Goal: Task Accomplishment & Management: Use online tool/utility

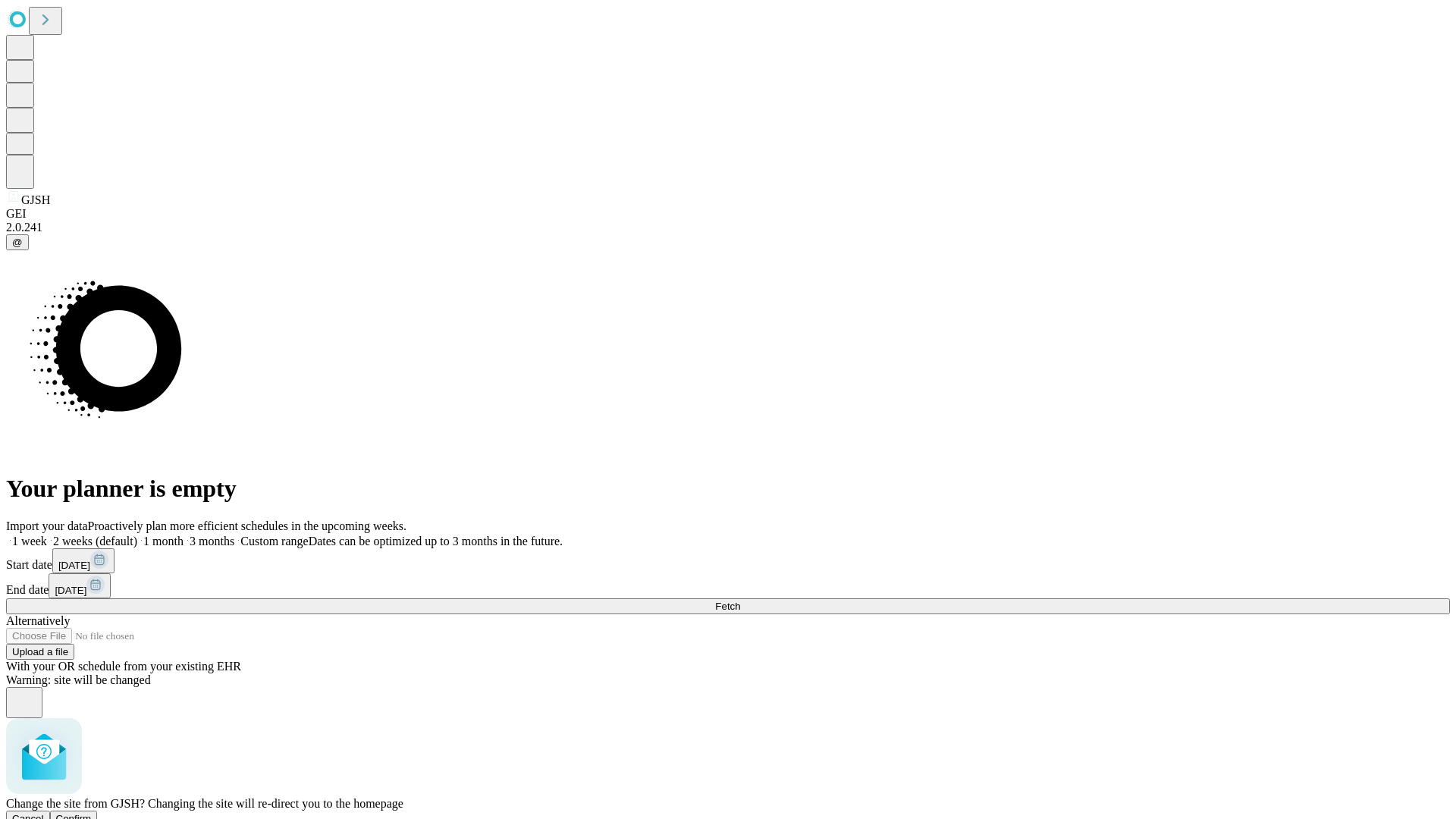
click at [91, 813] on span "Confirm" at bounding box center [74, 819] width 36 height 12
click at [47, 535] on label "1 week" at bounding box center [26, 541] width 41 height 13
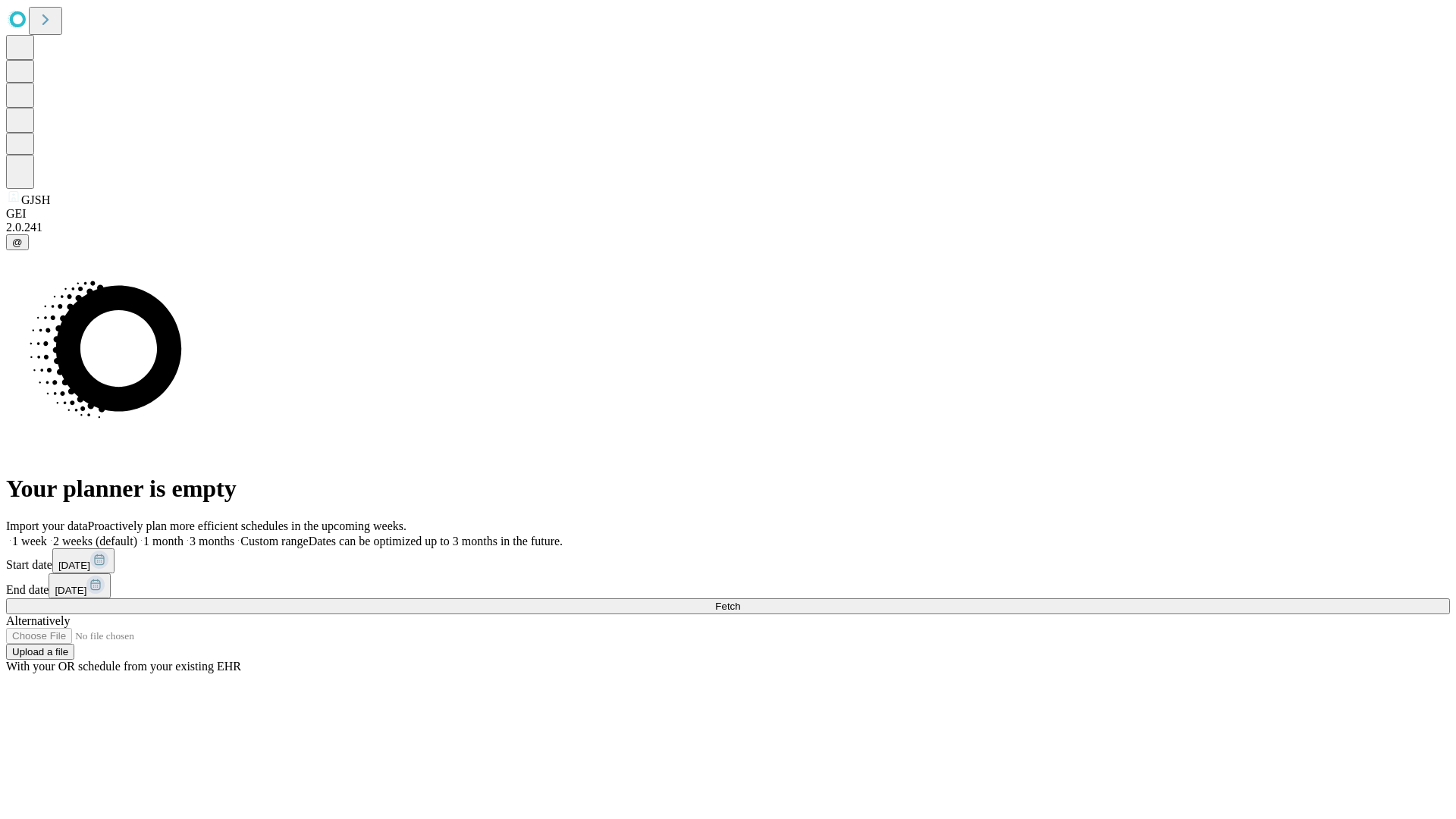
click at [740, 600] on span "Fetch" at bounding box center [728, 606] width 25 height 12
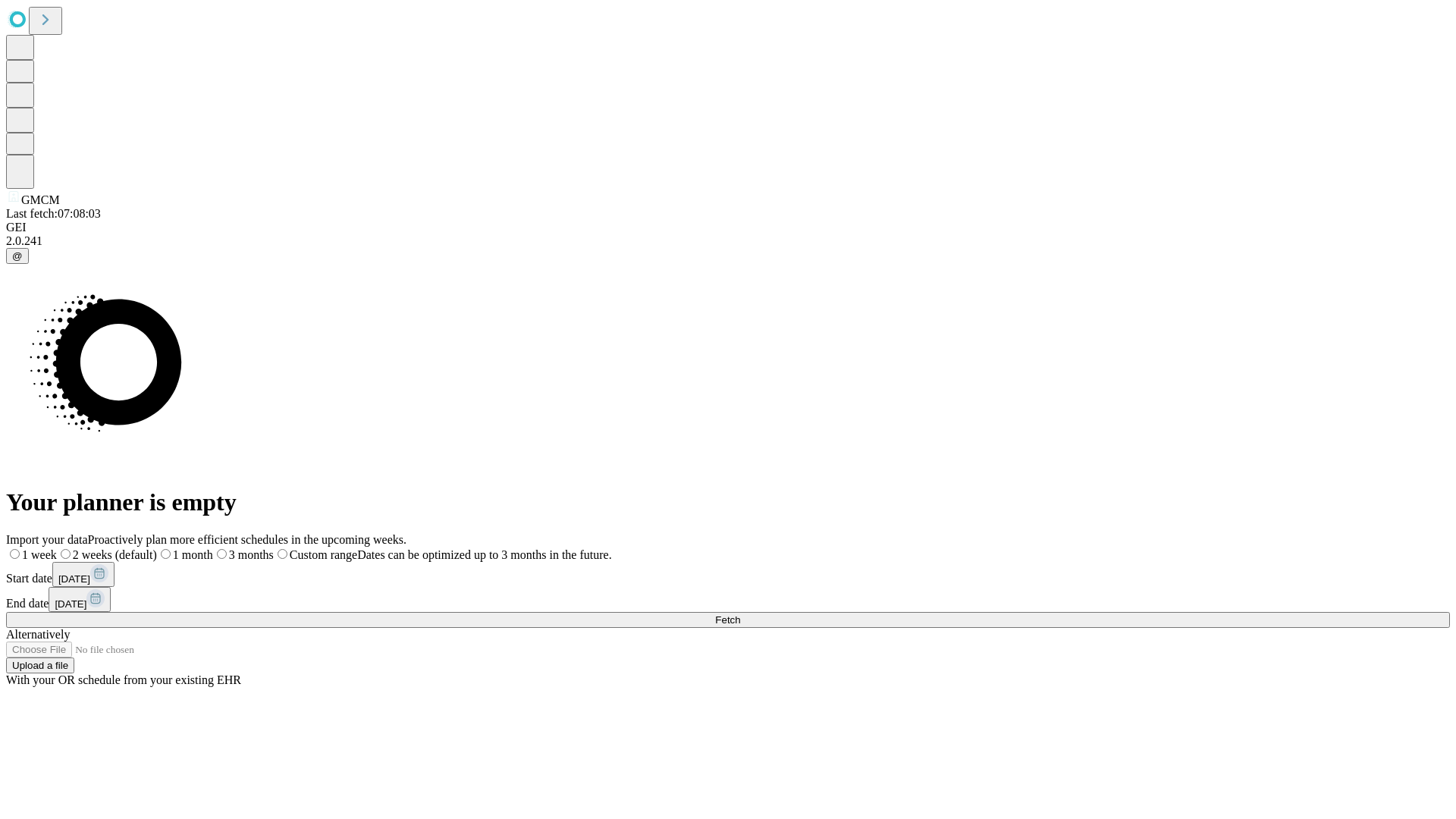
click at [740, 614] on span "Fetch" at bounding box center [728, 620] width 25 height 12
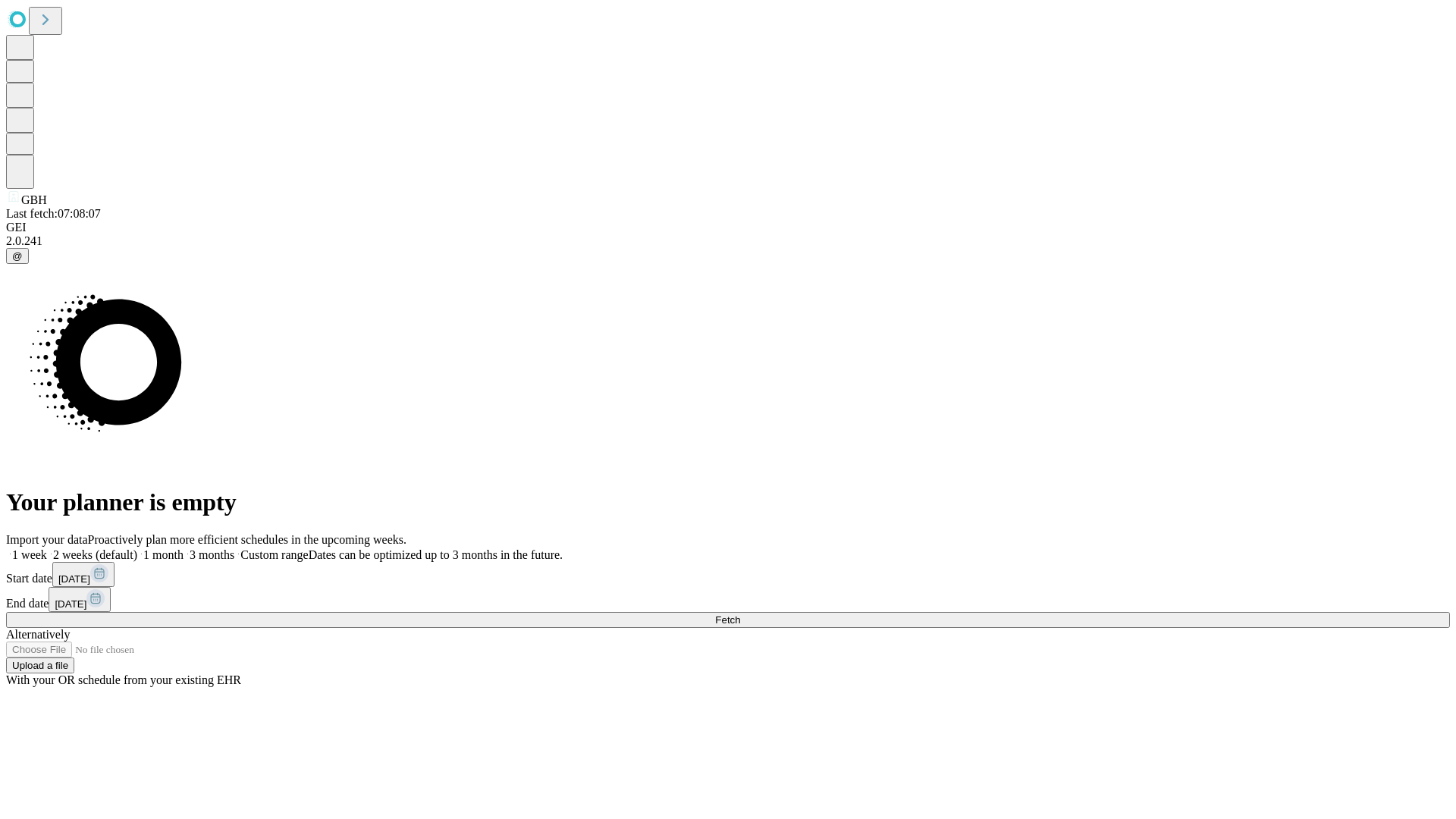
click at [47, 548] on label "1 week" at bounding box center [26, 554] width 41 height 13
click at [740, 614] on span "Fetch" at bounding box center [728, 620] width 25 height 12
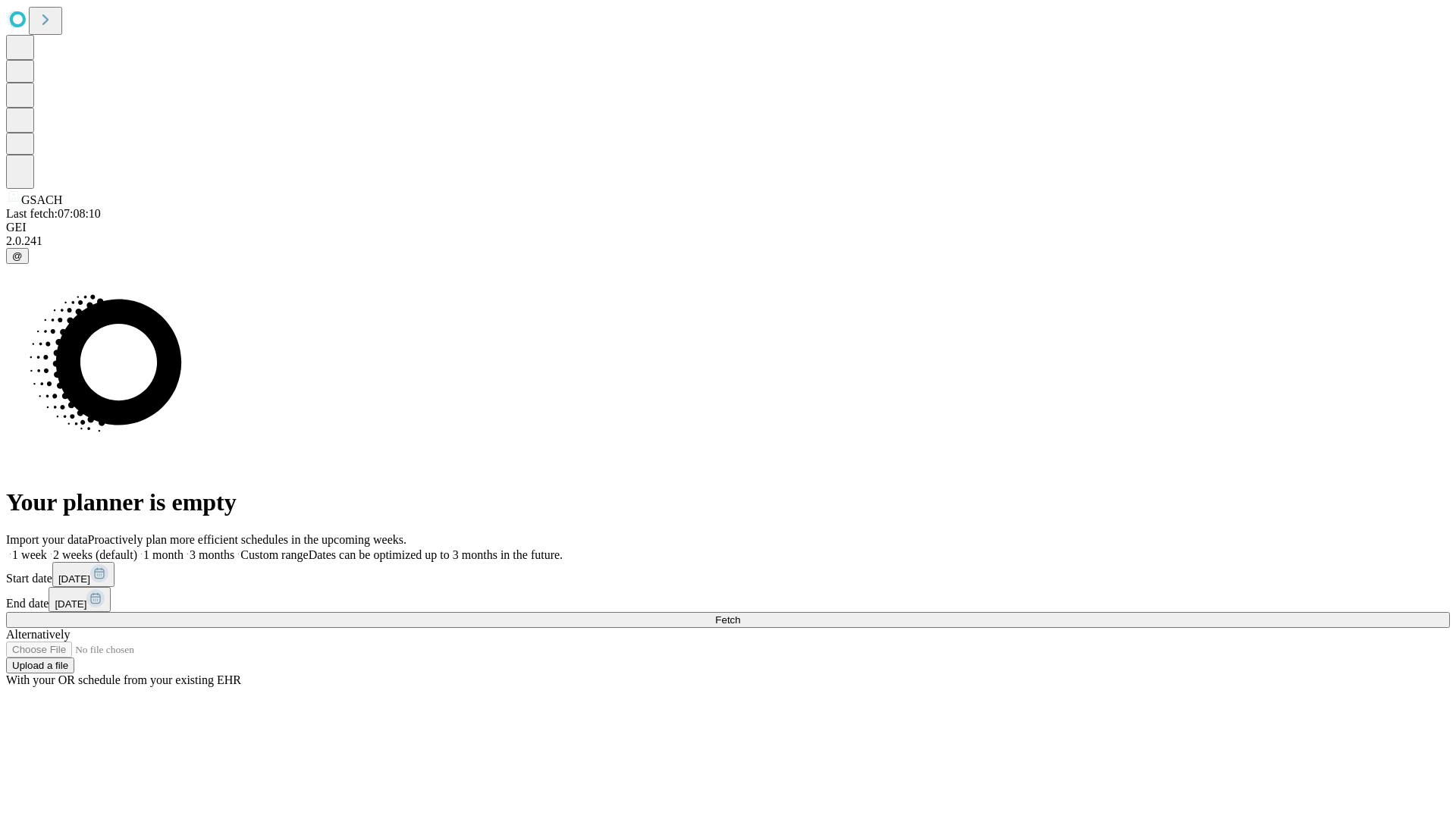
click at [47, 548] on label "1 week" at bounding box center [26, 554] width 41 height 13
click at [740, 614] on span "Fetch" at bounding box center [728, 620] width 25 height 12
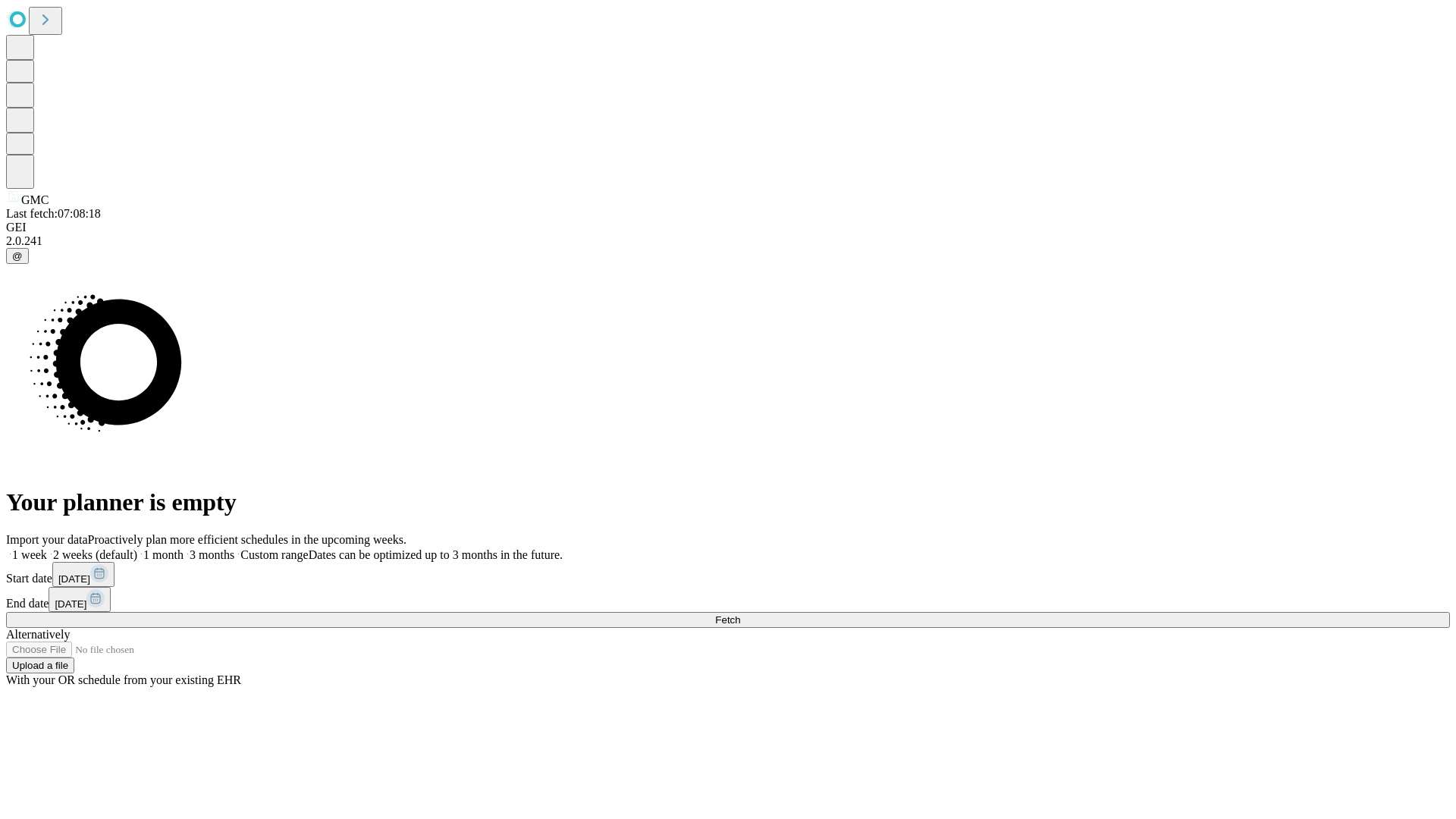
click at [47, 548] on label "1 week" at bounding box center [26, 554] width 41 height 13
click at [740, 614] on span "Fetch" at bounding box center [728, 620] width 25 height 12
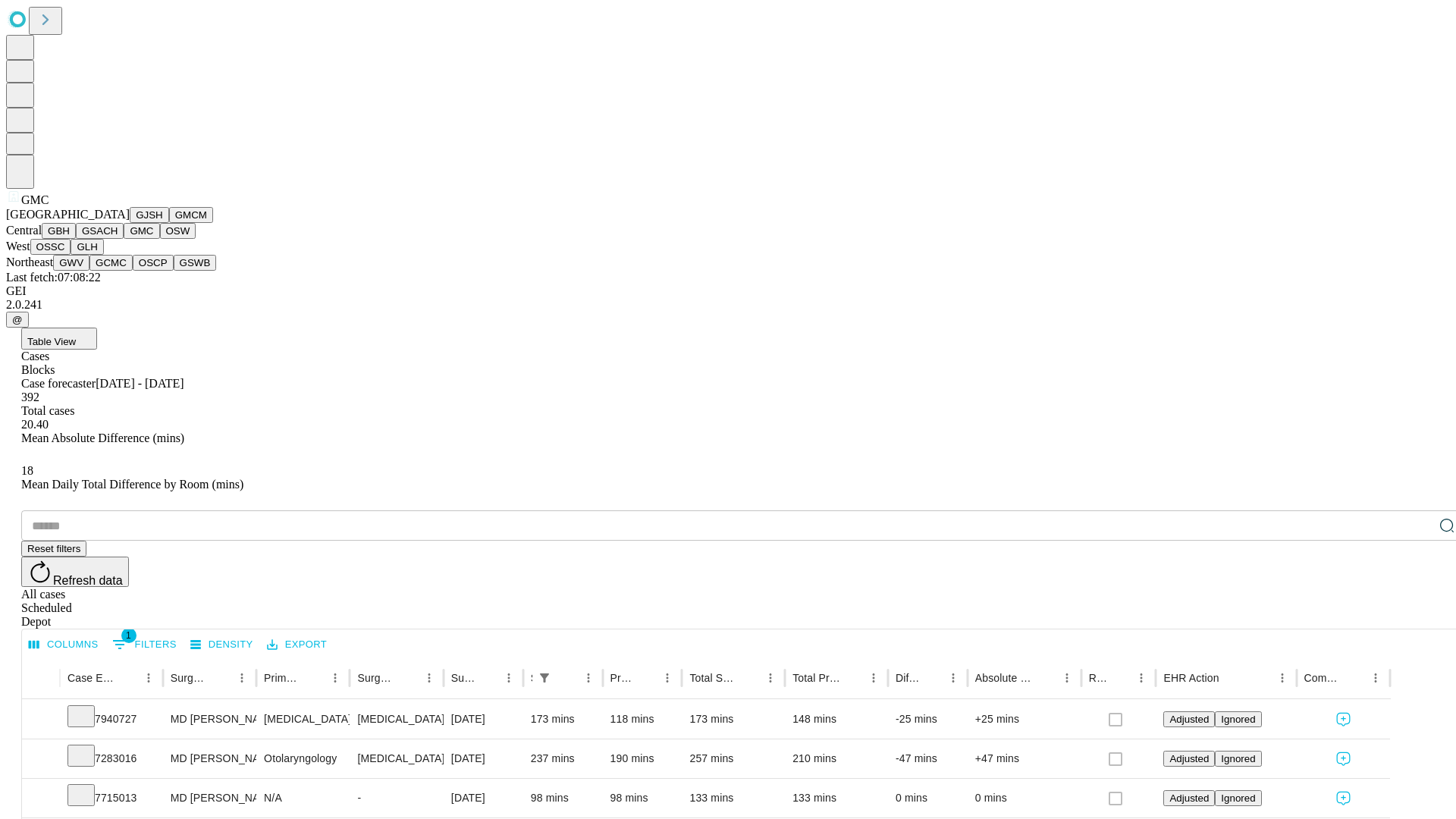
click at [160, 239] on button "OSW" at bounding box center [178, 231] width 36 height 16
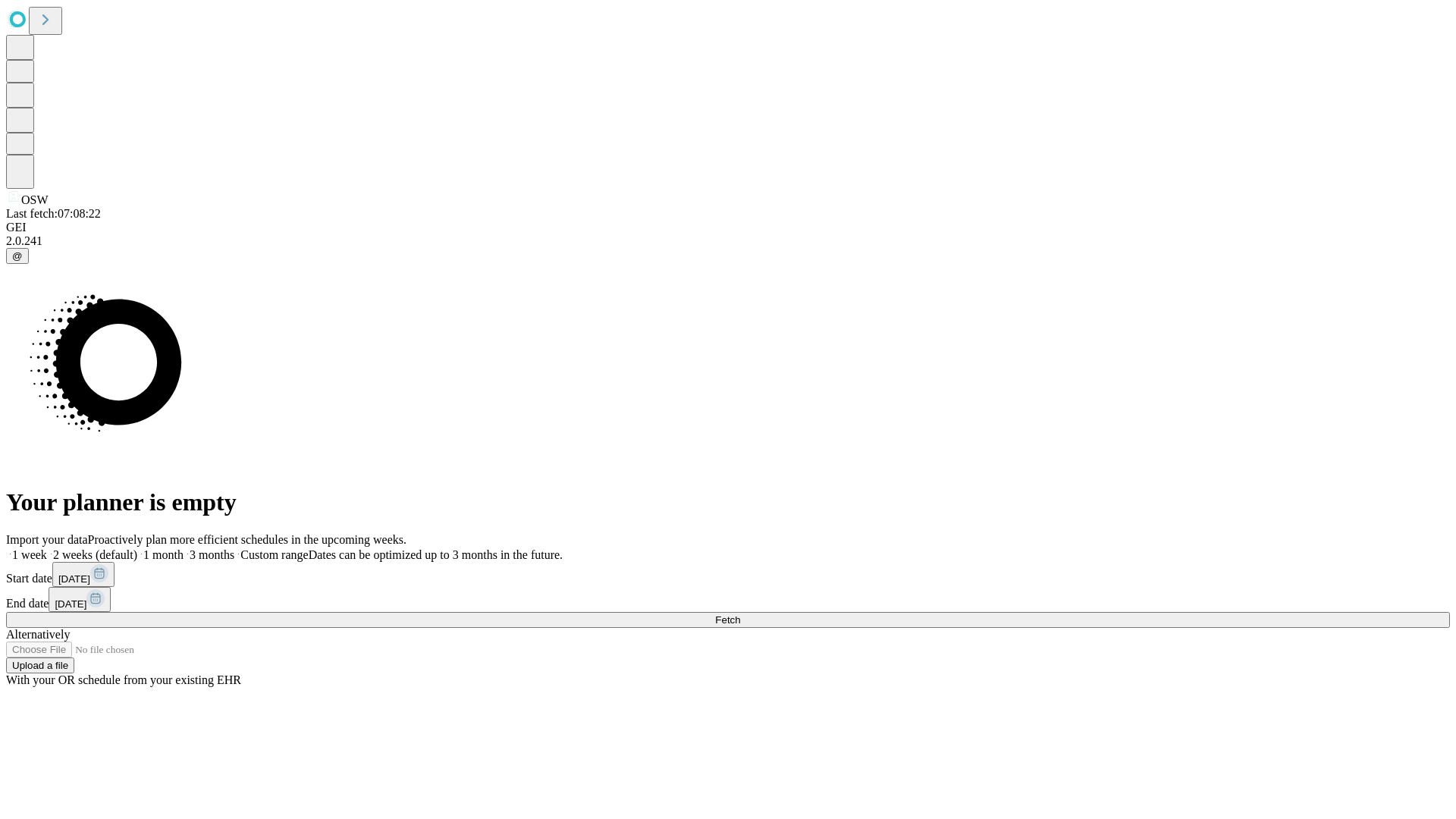
click at [47, 548] on label "1 week" at bounding box center [26, 554] width 41 height 13
click at [740, 614] on span "Fetch" at bounding box center [728, 620] width 25 height 12
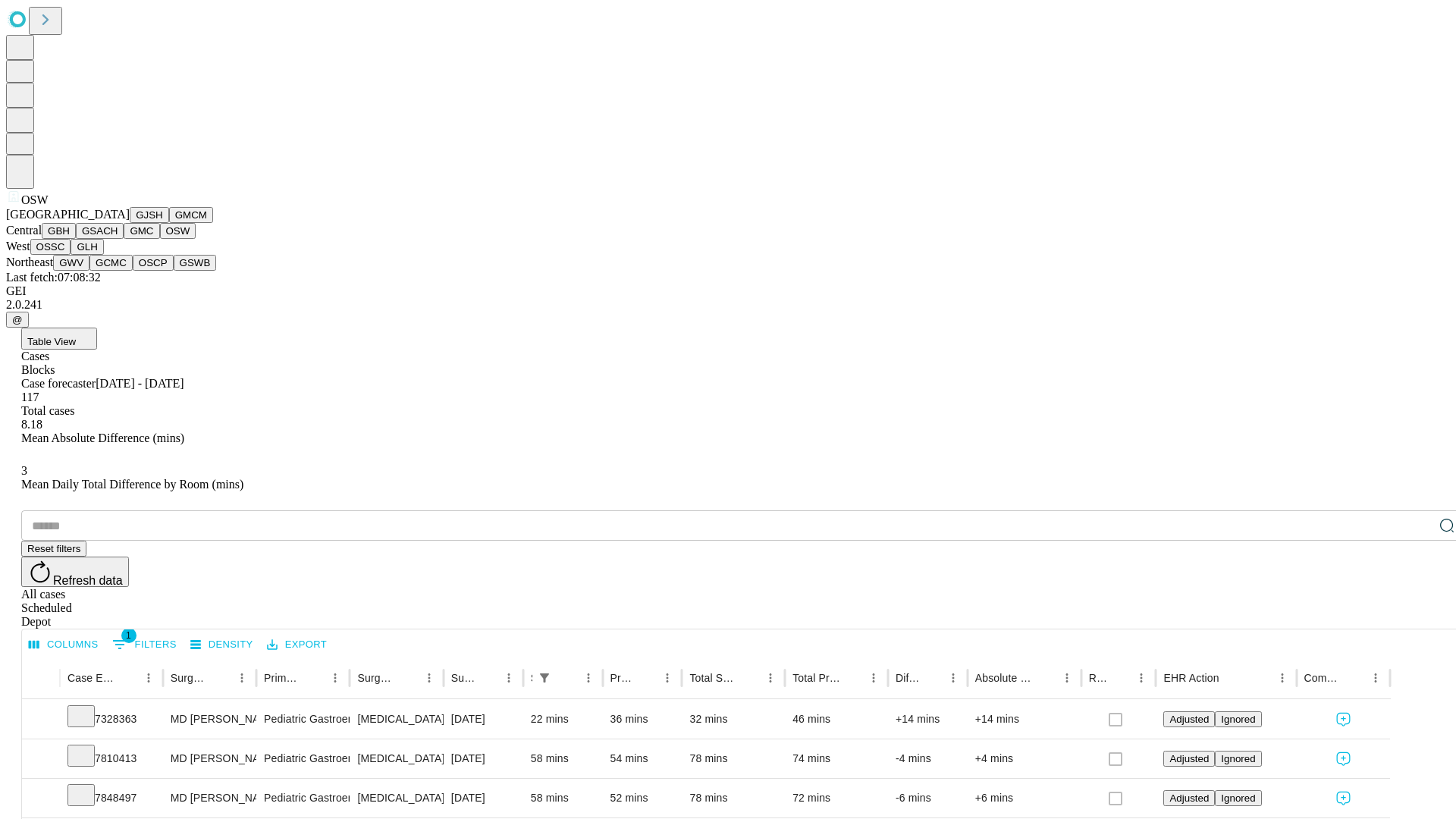
click at [71, 255] on button "OSSC" at bounding box center [50, 246] width 41 height 16
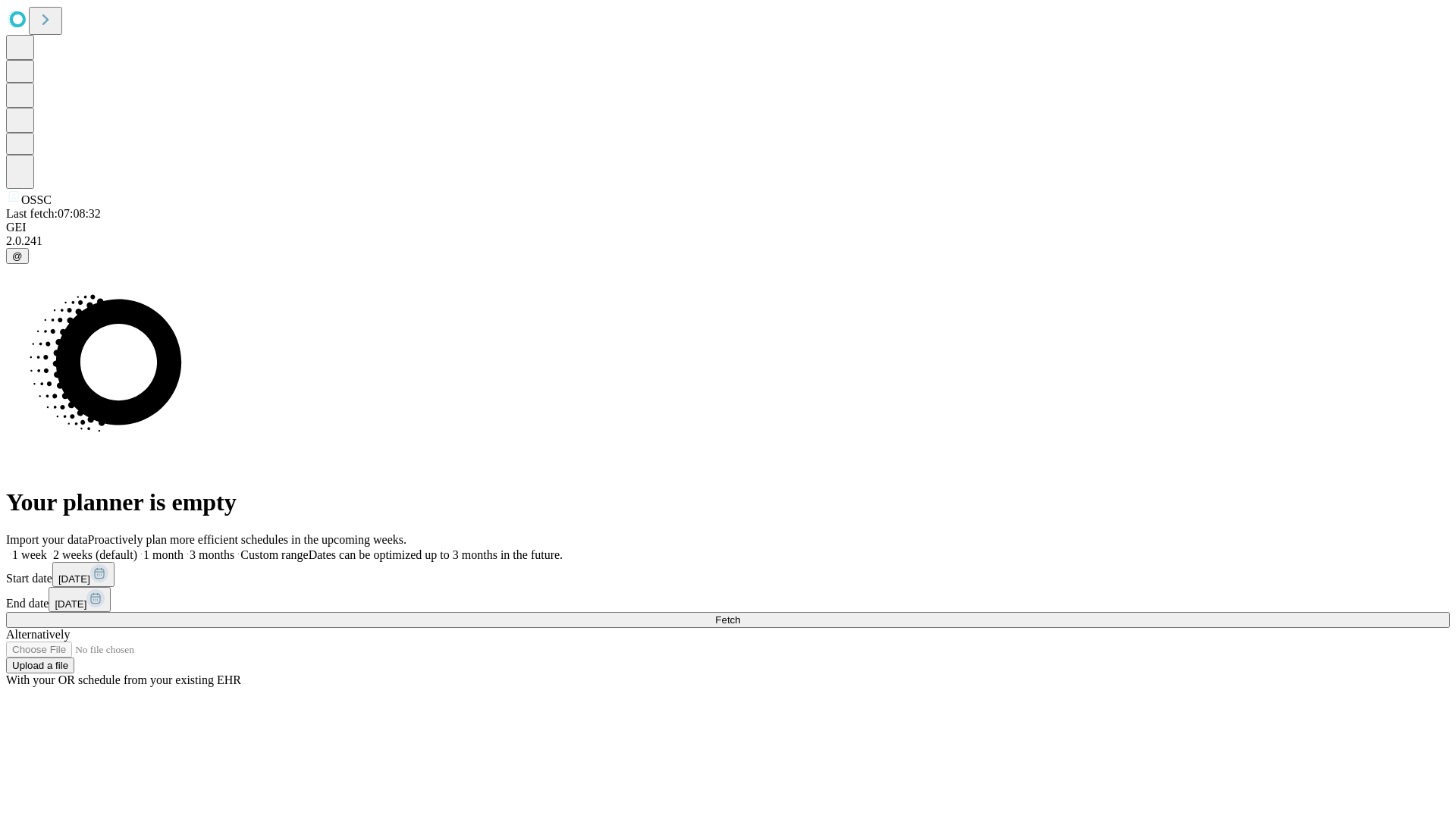
click at [47, 548] on label "1 week" at bounding box center [26, 554] width 41 height 13
click at [740, 614] on span "Fetch" at bounding box center [728, 620] width 25 height 12
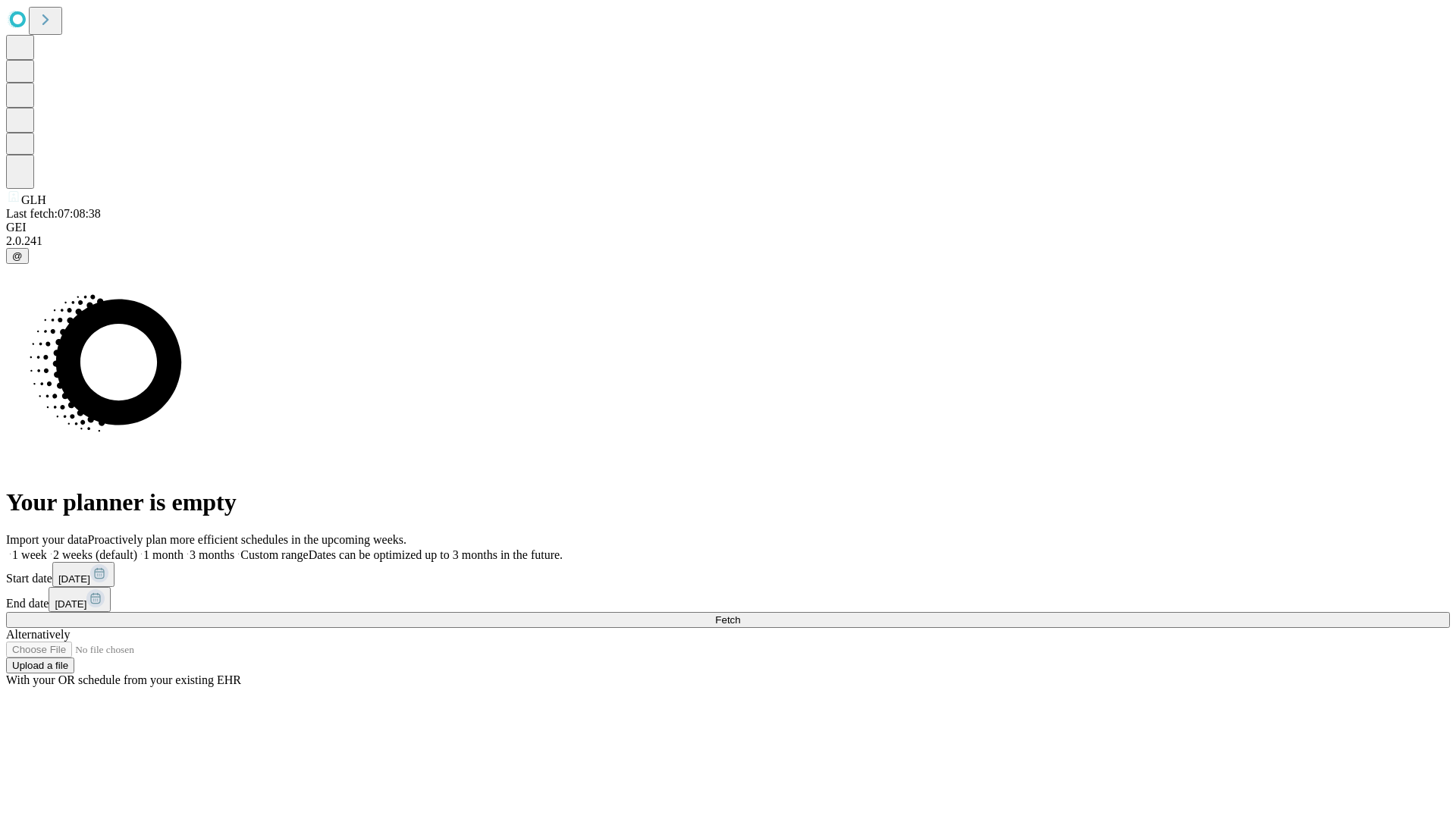
click at [47, 548] on label "1 week" at bounding box center [26, 554] width 41 height 13
click at [740, 614] on span "Fetch" at bounding box center [728, 620] width 25 height 12
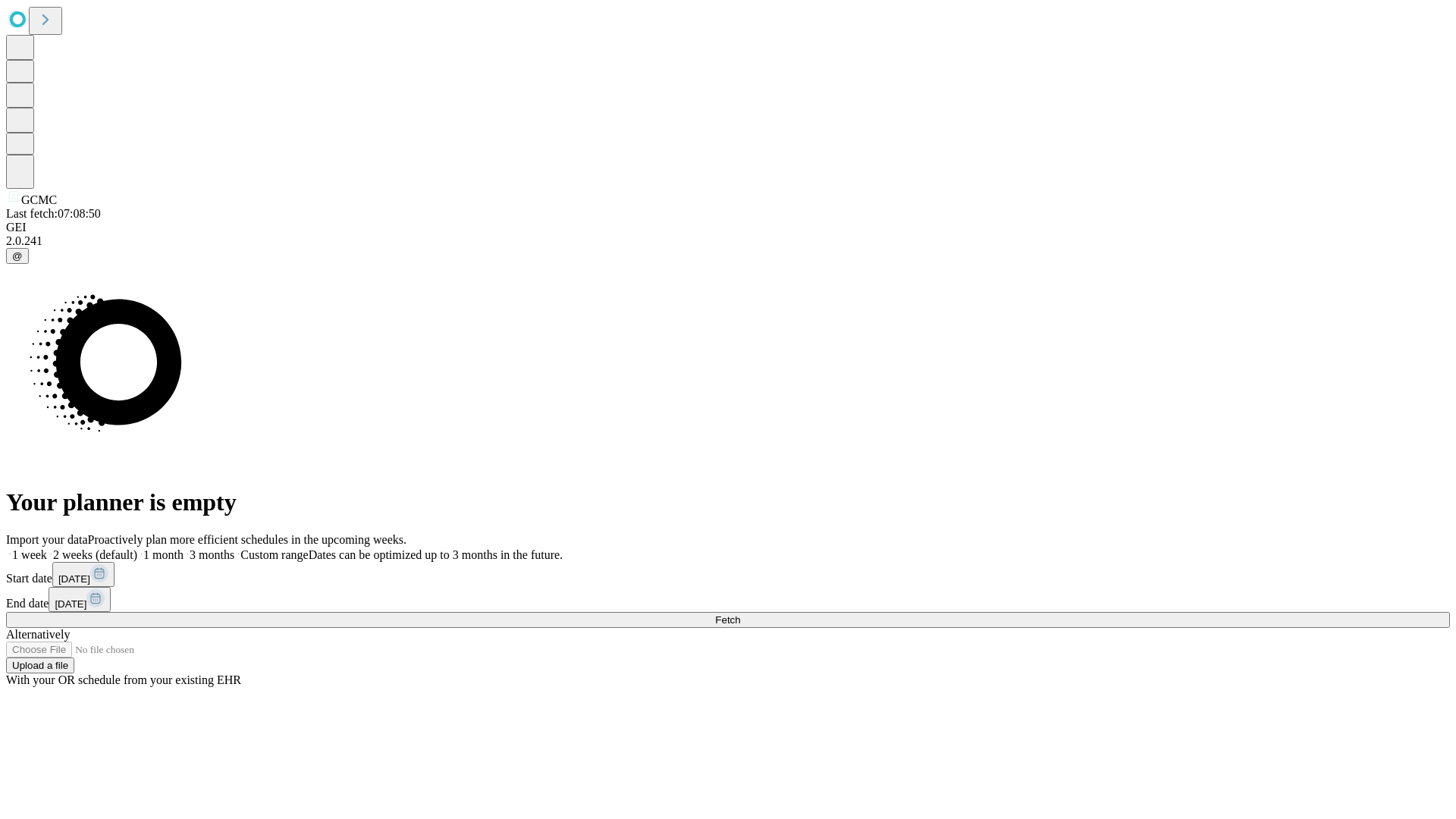
click at [47, 548] on label "1 week" at bounding box center [26, 554] width 41 height 13
click at [740, 614] on span "Fetch" at bounding box center [728, 620] width 25 height 12
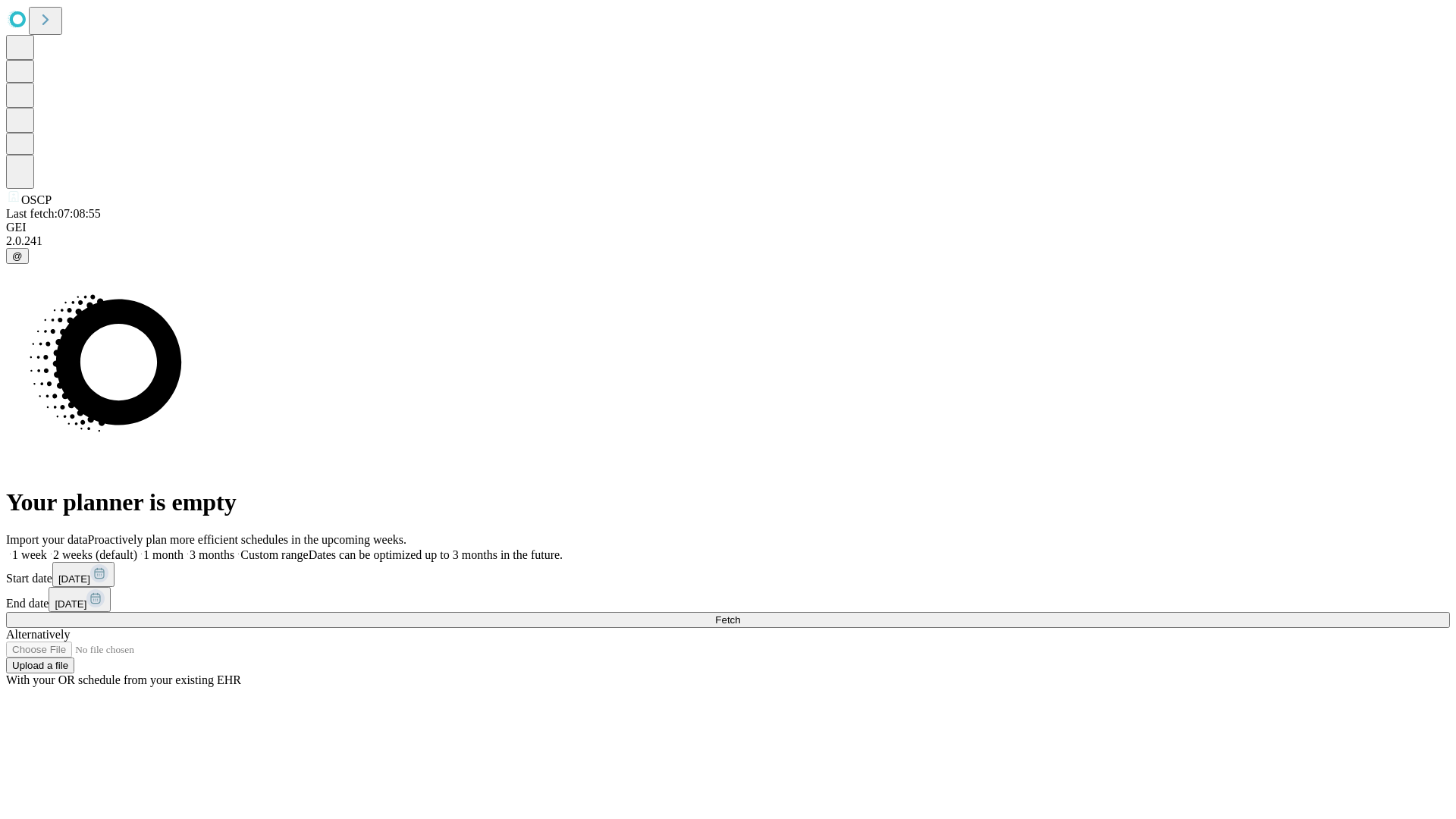
click at [47, 548] on label "1 week" at bounding box center [26, 554] width 41 height 13
click at [740, 614] on span "Fetch" at bounding box center [728, 620] width 25 height 12
